Goal: Task Accomplishment & Management: Manage account settings

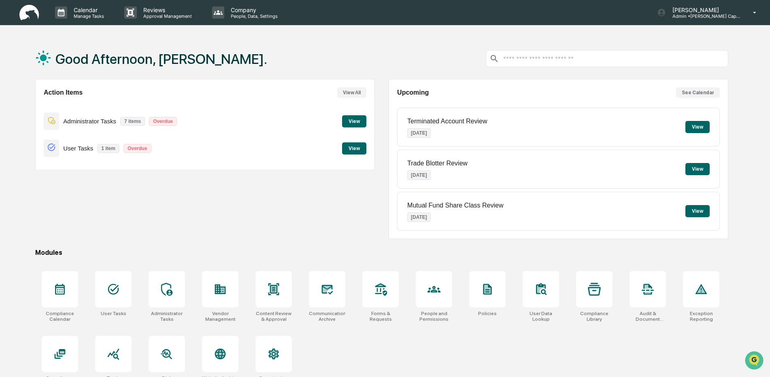
click at [351, 148] on button "View" at bounding box center [354, 149] width 24 height 12
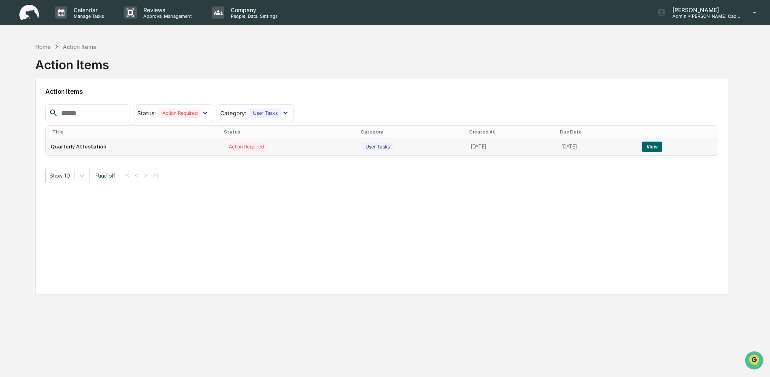
click at [661, 149] on button "View" at bounding box center [652, 147] width 21 height 11
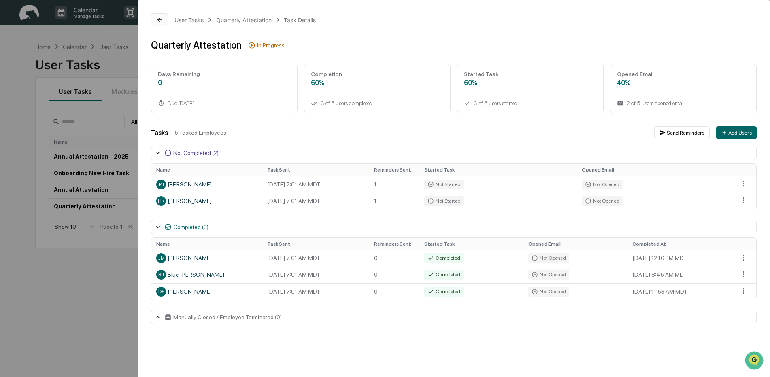
click at [157, 20] on icon at bounding box center [159, 20] width 6 height 6
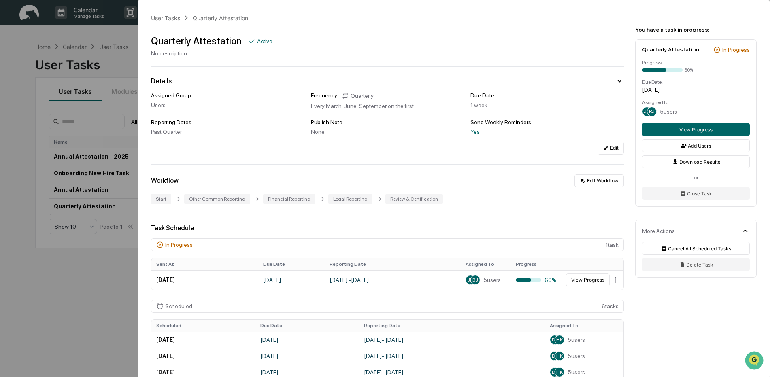
click at [122, 126] on div "User Tasks Quarterly Attestation Quarterly Attestation Active No description De…" at bounding box center [385, 188] width 770 height 377
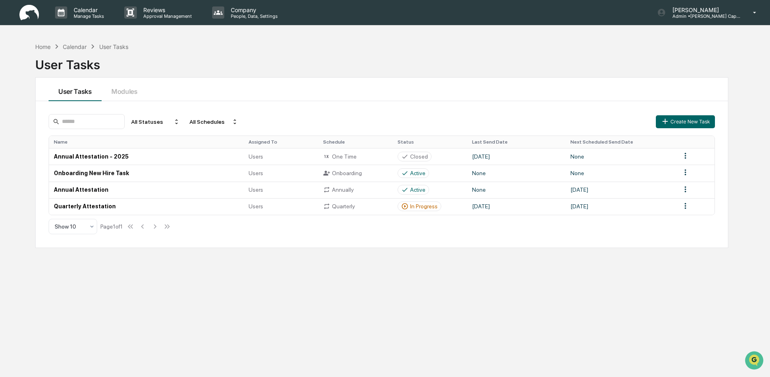
click at [34, 13] on img at bounding box center [28, 13] width 19 height 16
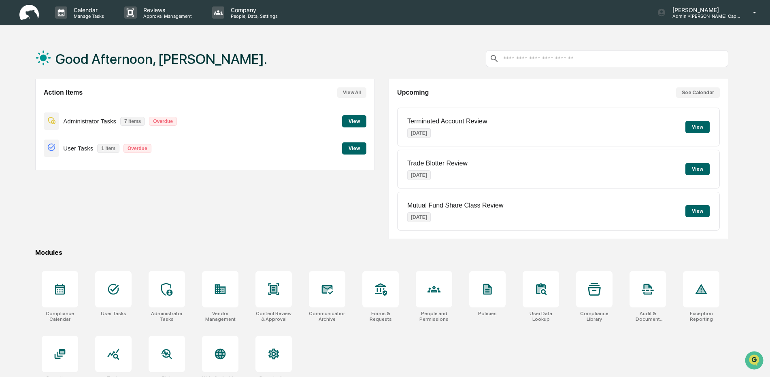
click at [347, 125] on button "View" at bounding box center [354, 121] width 24 height 12
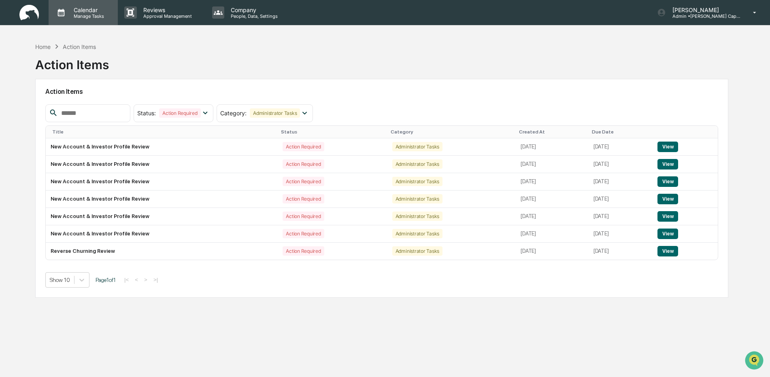
click at [87, 15] on p "Manage Tasks" at bounding box center [87, 16] width 41 height 6
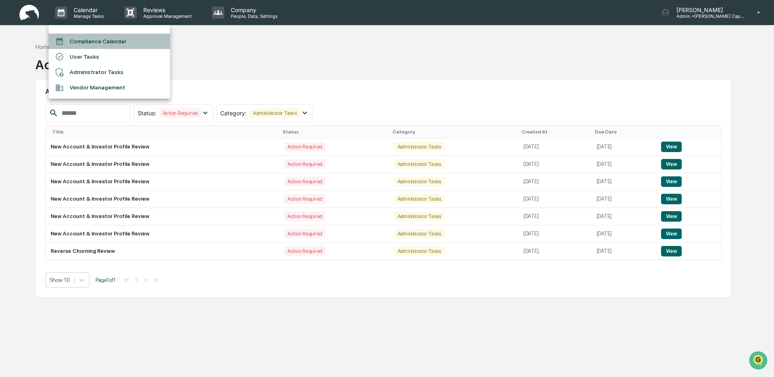
click at [92, 47] on li "Compliance Calendar" at bounding box center [109, 41] width 121 height 15
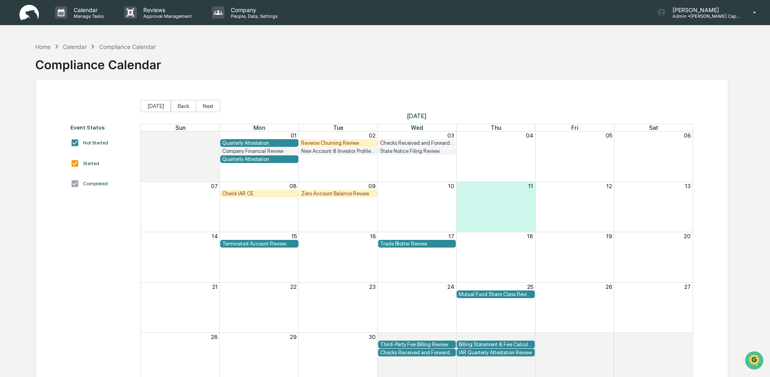
click at [337, 153] on div "New Account & Investor Profile Review" at bounding box center [338, 151] width 74 height 6
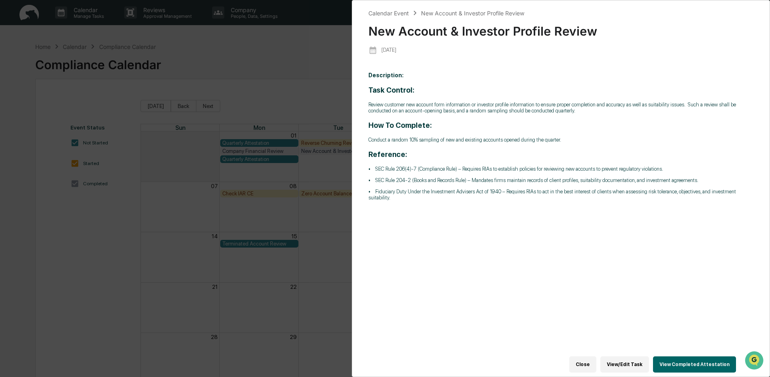
click at [681, 361] on button "View Completed Attestation" at bounding box center [694, 365] width 83 height 16
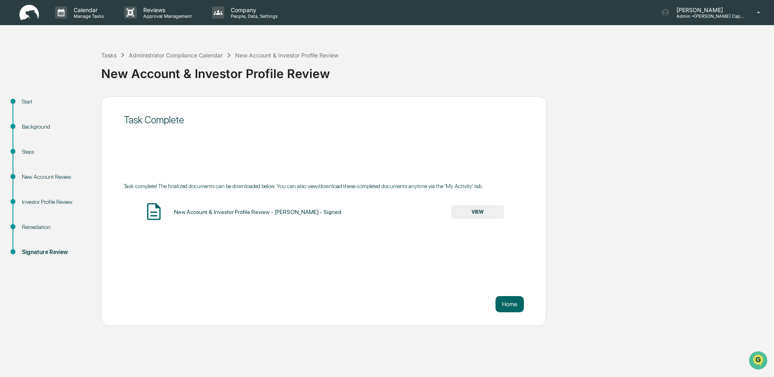
click at [465, 214] on button "VIEW" at bounding box center [478, 212] width 53 height 14
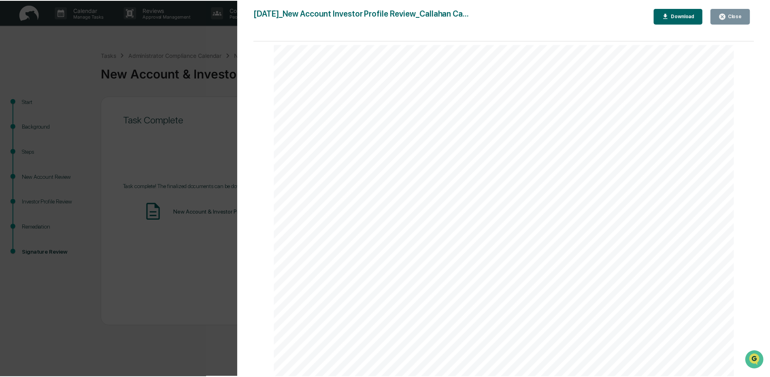
scroll to position [40, 0]
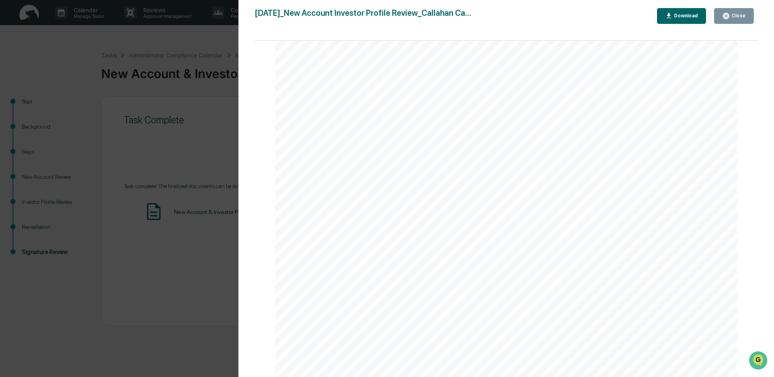
click at [732, 15] on div "Close" at bounding box center [738, 16] width 16 height 6
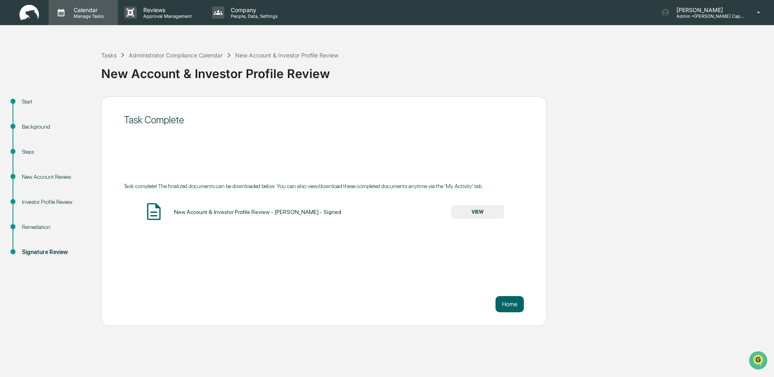
click at [86, 20] on div "Calendar Manage Tasks" at bounding box center [83, 12] width 69 height 25
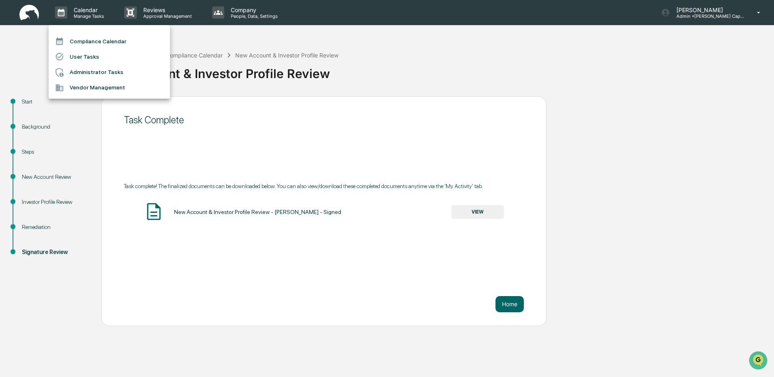
click at [90, 47] on li "Compliance Calendar" at bounding box center [109, 41] width 121 height 15
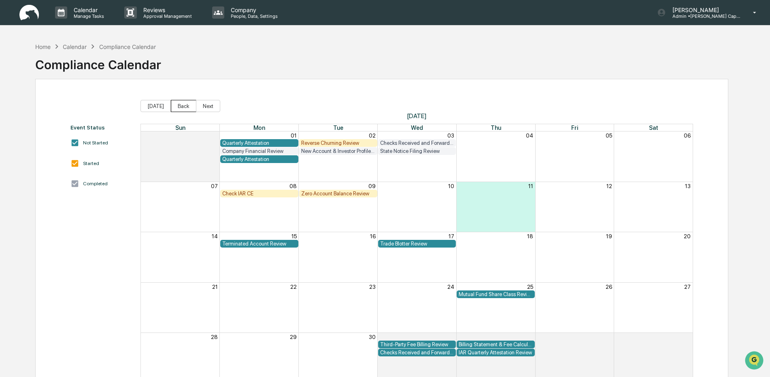
click at [181, 107] on button "Back" at bounding box center [184, 106] width 26 height 12
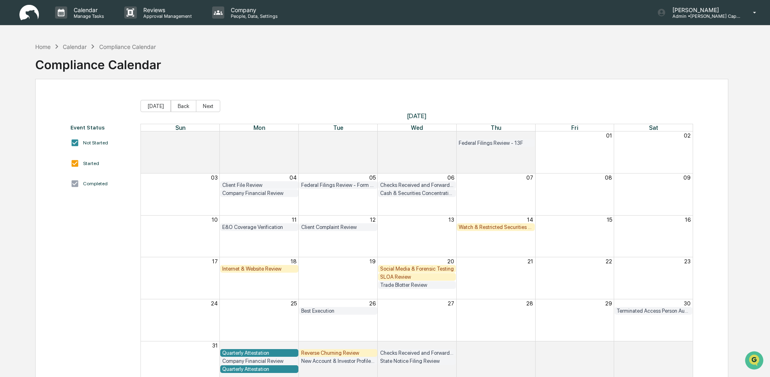
click at [392, 275] on div "SLOA Review" at bounding box center [417, 277] width 74 height 6
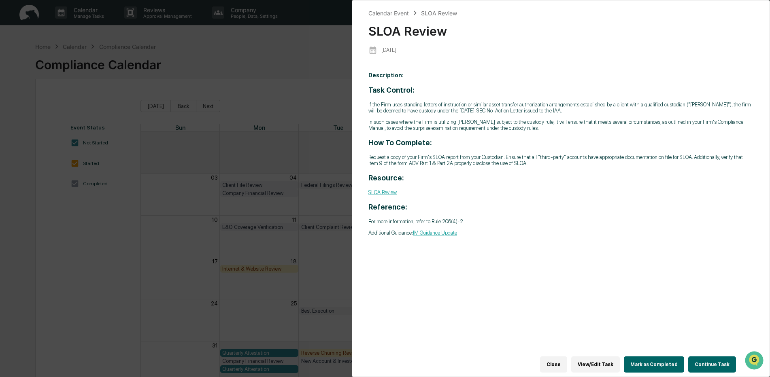
click at [701, 359] on button "Continue Task" at bounding box center [712, 365] width 48 height 16
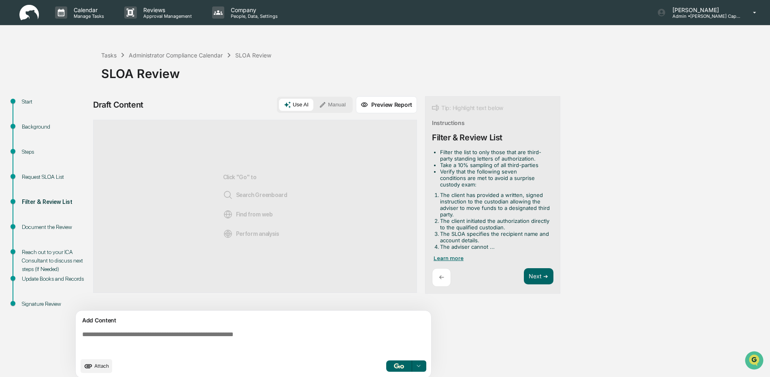
click at [446, 258] on span "Learn more" at bounding box center [449, 258] width 30 height 6
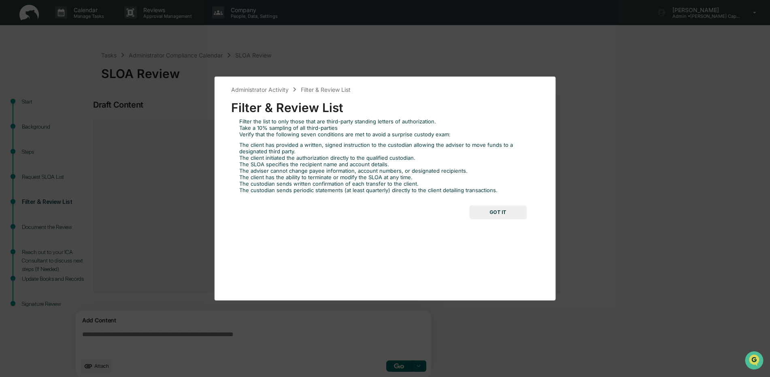
click at [503, 210] on button "GOT IT" at bounding box center [498, 213] width 58 height 14
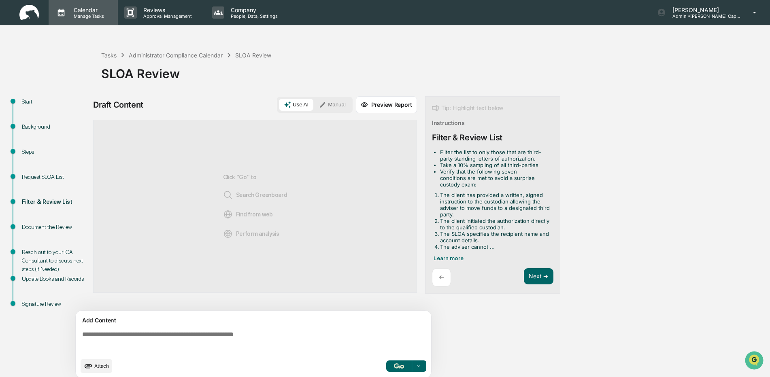
click at [83, 15] on p "Manage Tasks" at bounding box center [87, 16] width 41 height 6
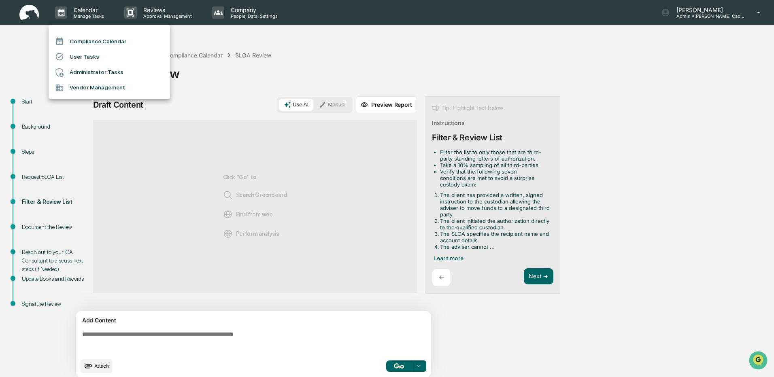
click at [86, 36] on li "Compliance Calendar" at bounding box center [109, 41] width 121 height 15
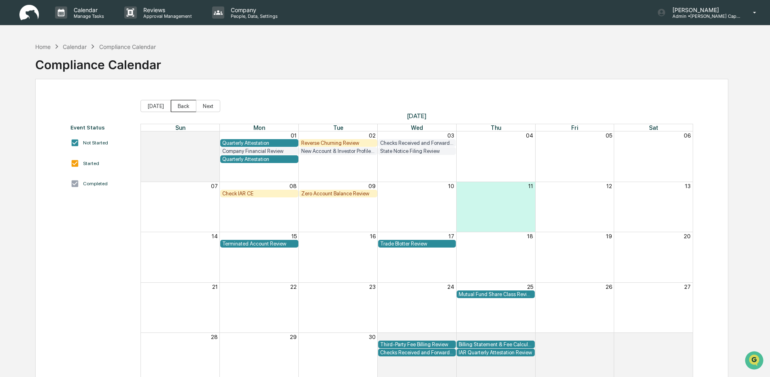
click at [186, 106] on button "Back" at bounding box center [184, 106] width 26 height 12
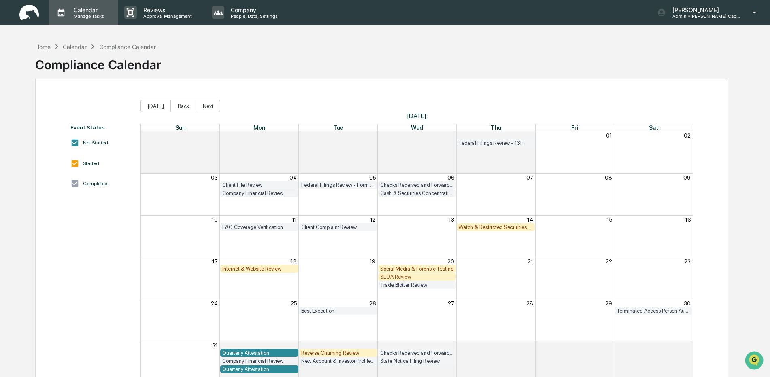
click at [90, 15] on p "Manage Tasks" at bounding box center [87, 16] width 41 height 6
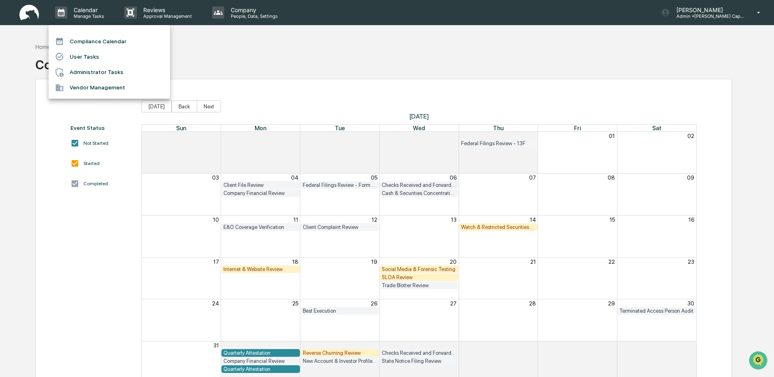
click at [84, 54] on li "User Tasks" at bounding box center [109, 56] width 121 height 15
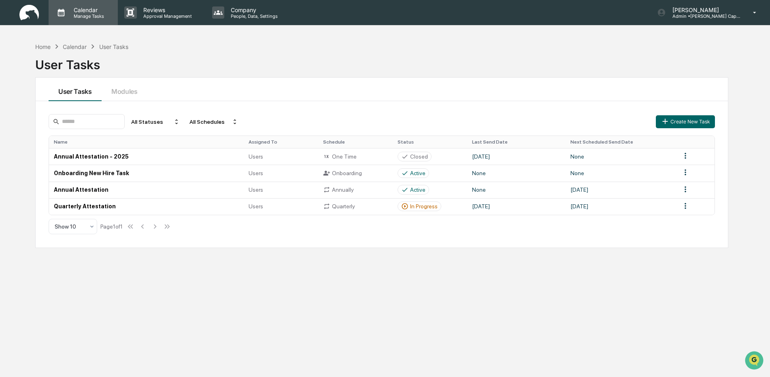
click at [68, 15] on p "Manage Tasks" at bounding box center [87, 16] width 41 height 6
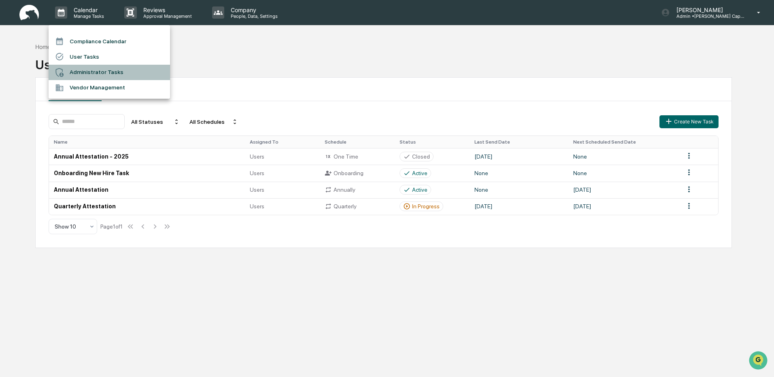
click at [85, 68] on li "Administrator Tasks" at bounding box center [109, 72] width 121 height 15
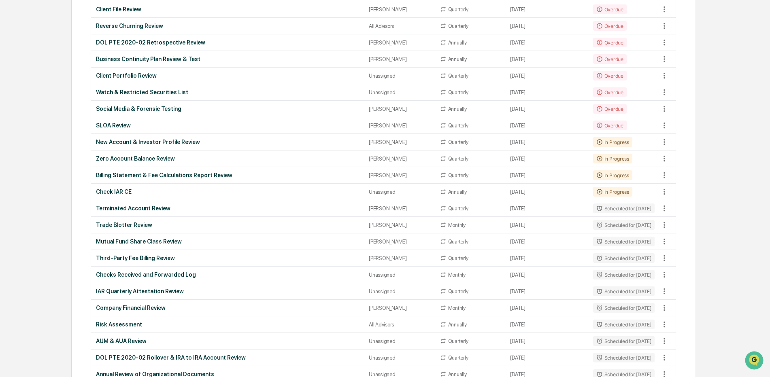
scroll to position [121, 0]
